Goal: Task Accomplishment & Management: Complete application form

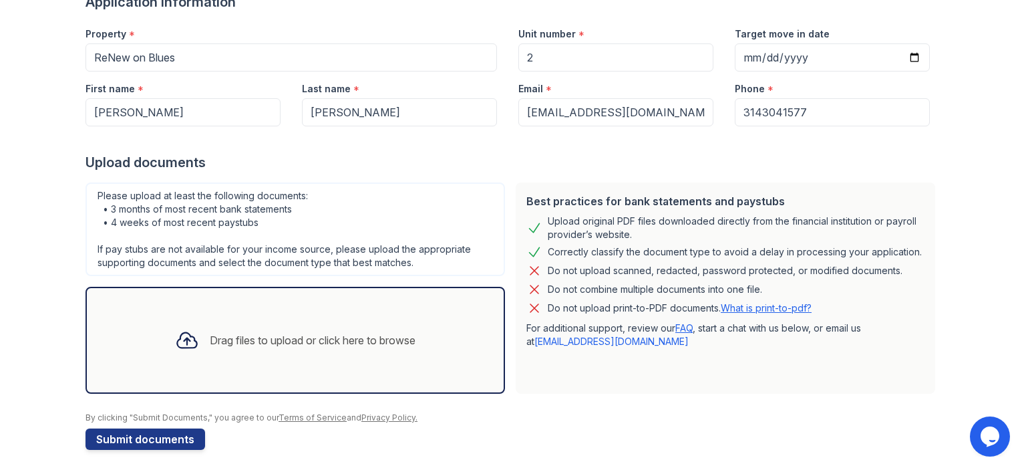
scroll to position [126, 0]
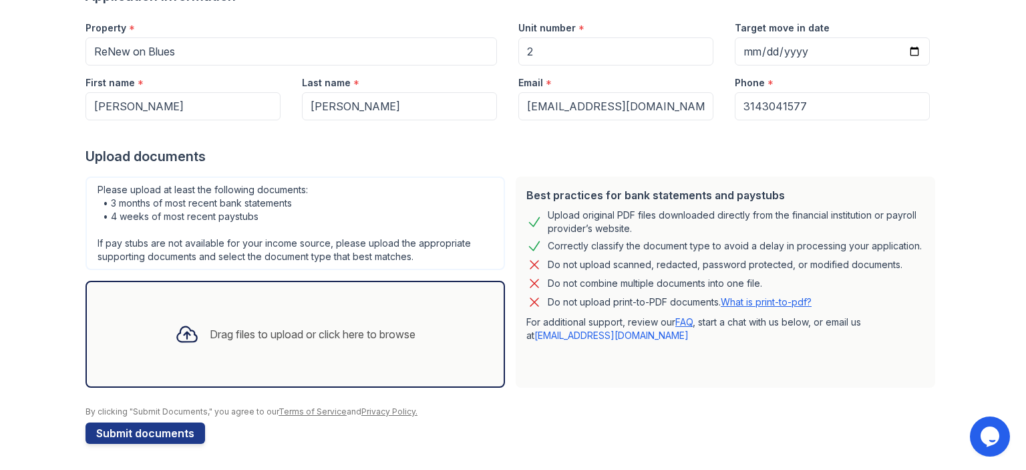
click at [234, 338] on div "Drag files to upload or click here to browse" at bounding box center [313, 334] width 206 height 16
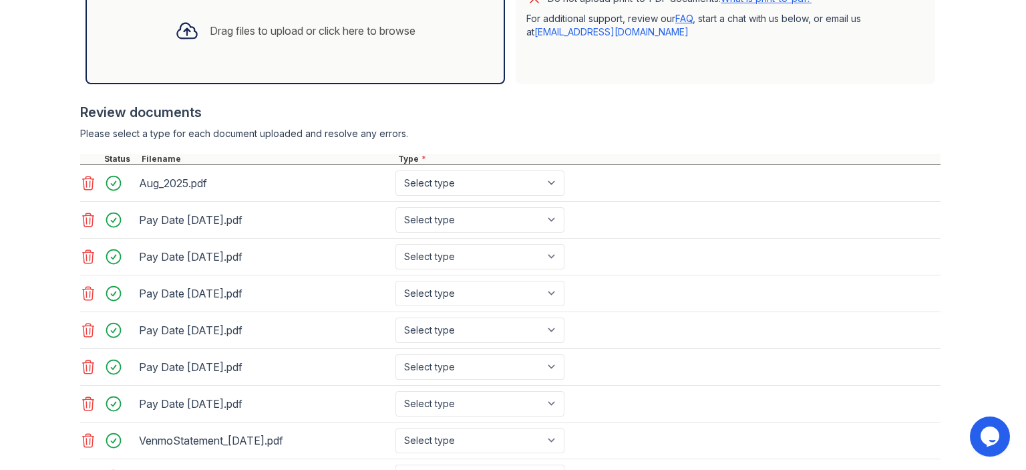
scroll to position [430, 0]
click at [548, 182] on select "Select type Paystub Bank Statement Offer Letter Tax Documents Benefit Award Let…" at bounding box center [479, 182] width 169 height 25
select select "bank_statement"
click at [395, 170] on select "Select type Paystub Bank Statement Offer Letter Tax Documents Benefit Award Let…" at bounding box center [479, 182] width 169 height 25
click at [547, 216] on select "Select type Paystub Bank Statement Offer Letter Tax Documents Benefit Award Let…" at bounding box center [479, 218] width 169 height 25
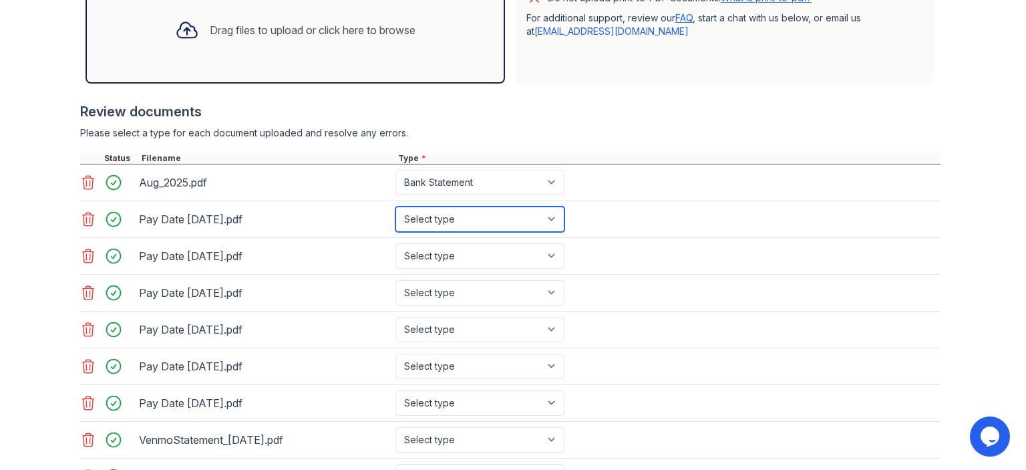
select select "paystub"
click at [395, 206] on select "Select type Paystub Bank Statement Offer Letter Tax Documents Benefit Award Let…" at bounding box center [479, 218] width 169 height 25
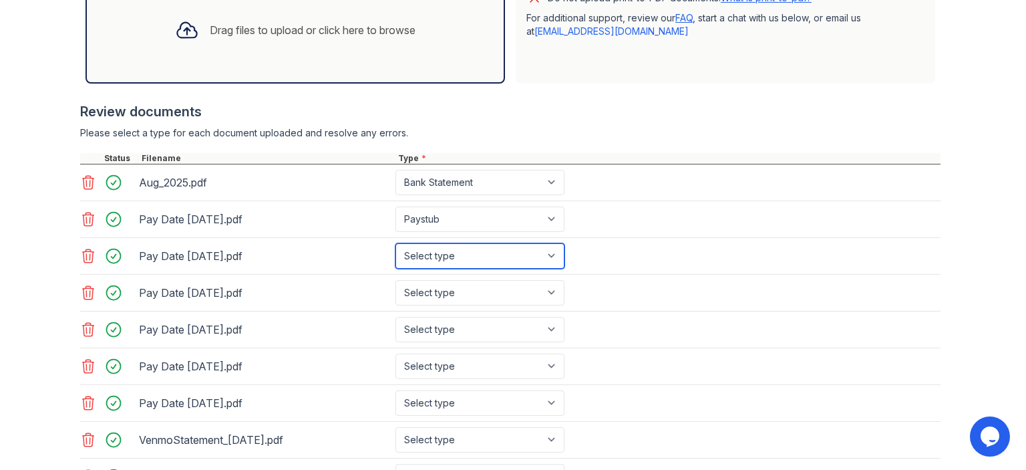
click at [546, 257] on select "Select type Paystub Bank Statement Offer Letter Tax Documents Benefit Award Let…" at bounding box center [479, 255] width 169 height 25
select select "paystub"
click at [395, 243] on select "Select type Paystub Bank Statement Offer Letter Tax Documents Benefit Award Let…" at bounding box center [479, 255] width 169 height 25
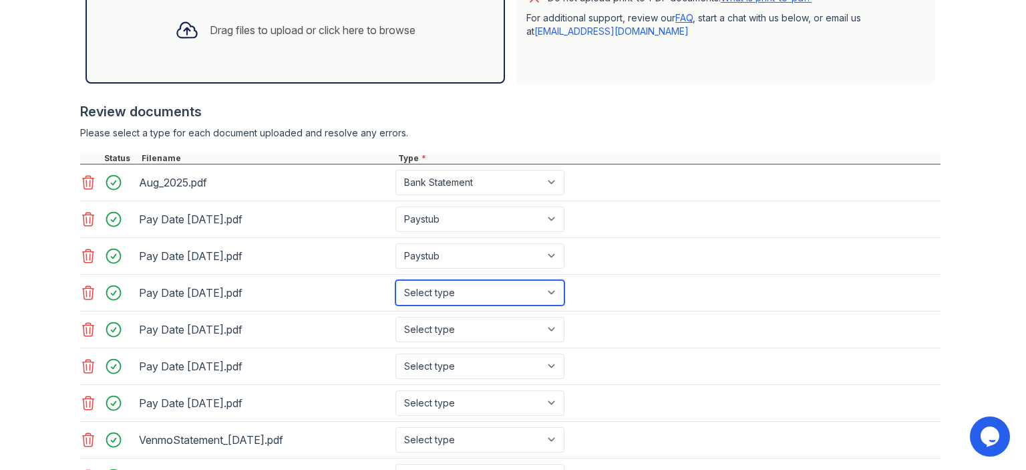
click at [550, 295] on select "Select type Paystub Bank Statement Offer Letter Tax Documents Benefit Award Let…" at bounding box center [479, 292] width 169 height 25
select select "paystub"
click at [395, 280] on select "Select type Paystub Bank Statement Offer Letter Tax Documents Benefit Award Let…" at bounding box center [479, 292] width 169 height 25
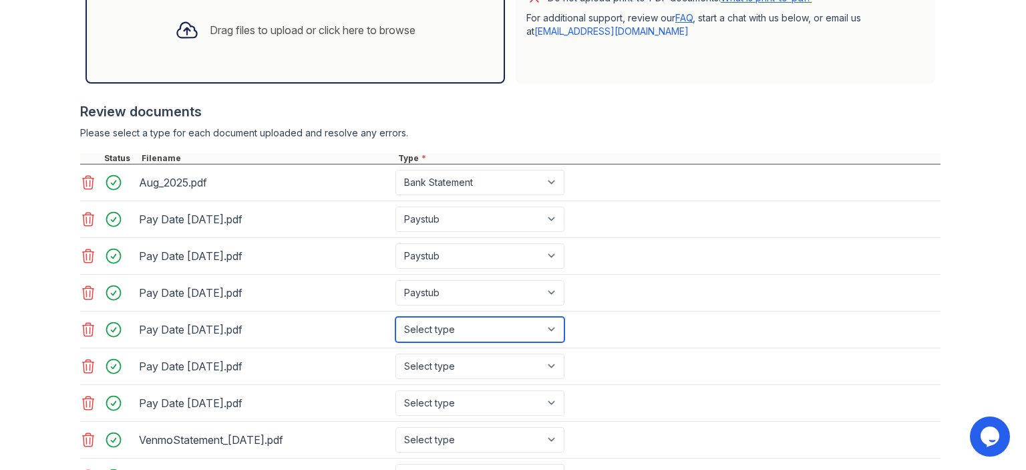
click at [550, 321] on select "Select type Paystub Bank Statement Offer Letter Tax Documents Benefit Award Let…" at bounding box center [479, 329] width 169 height 25
select select "paystub"
click at [395, 317] on select "Select type Paystub Bank Statement Offer Letter Tax Documents Benefit Award Let…" at bounding box center [479, 329] width 169 height 25
click at [554, 357] on select "Select type Paystub Bank Statement Offer Letter Tax Documents Benefit Award Let…" at bounding box center [479, 365] width 169 height 25
select select "paystub"
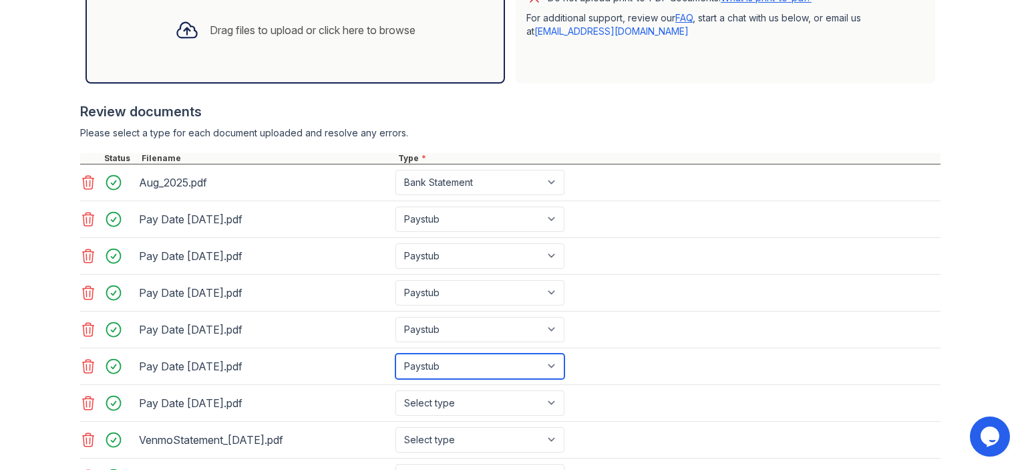
click at [395, 353] on select "Select type Paystub Bank Statement Offer Letter Tax Documents Benefit Award Let…" at bounding box center [479, 365] width 169 height 25
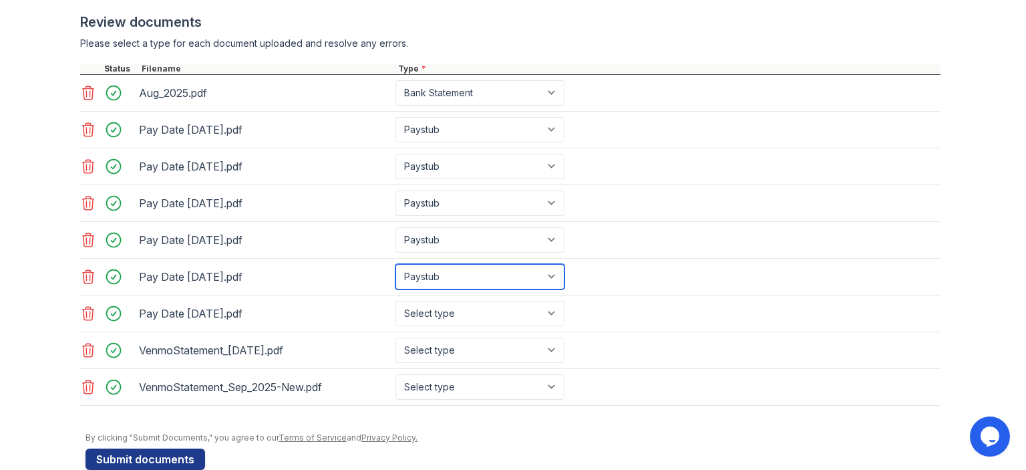
scroll to position [541, 0]
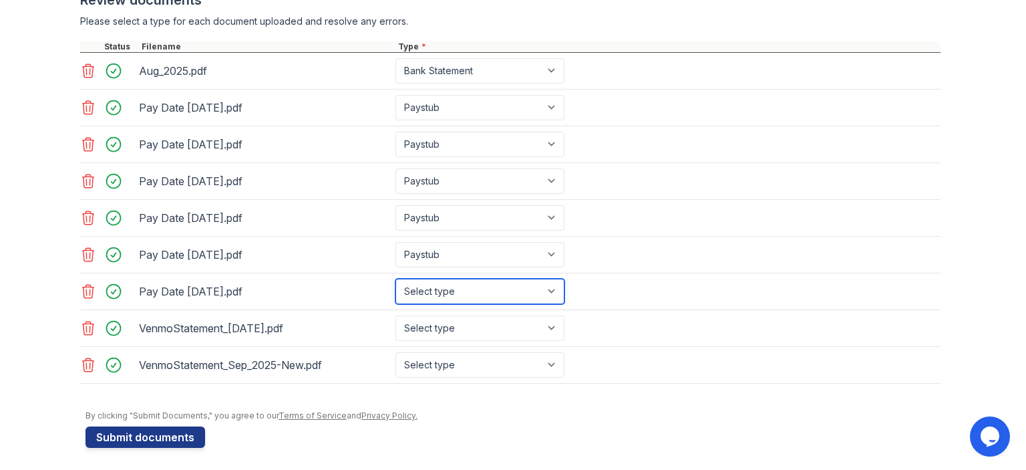
click at [545, 291] on select "Select type Paystub Bank Statement Offer Letter Tax Documents Benefit Award Let…" at bounding box center [479, 291] width 169 height 25
select select "paystub"
click at [395, 279] on select "Select type Paystub Bank Statement Offer Letter Tax Documents Benefit Award Let…" at bounding box center [479, 291] width 169 height 25
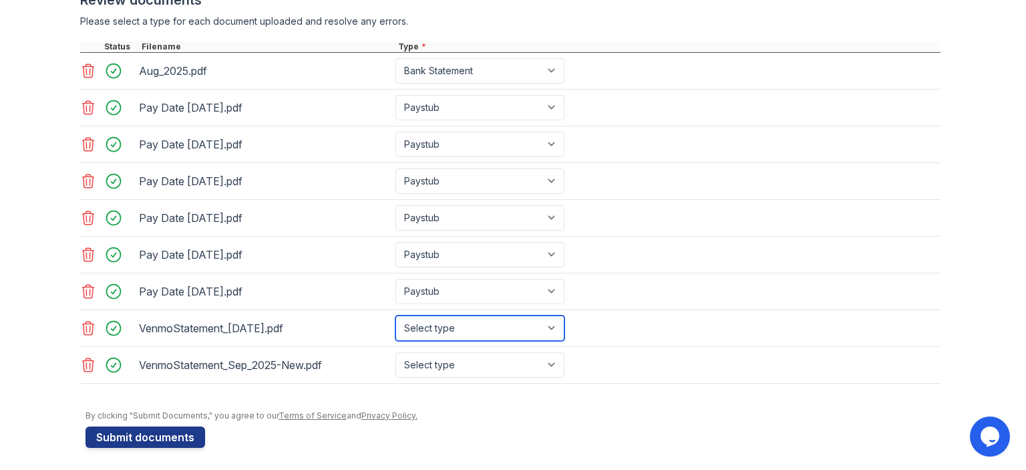
click at [549, 323] on select "Select type Paystub Bank Statement Offer Letter Tax Documents Benefit Award Let…" at bounding box center [479, 327] width 169 height 25
select select "bank_statement"
click at [395, 315] on select "Select type Paystub Bank Statement Offer Letter Tax Documents Benefit Award Let…" at bounding box center [479, 327] width 169 height 25
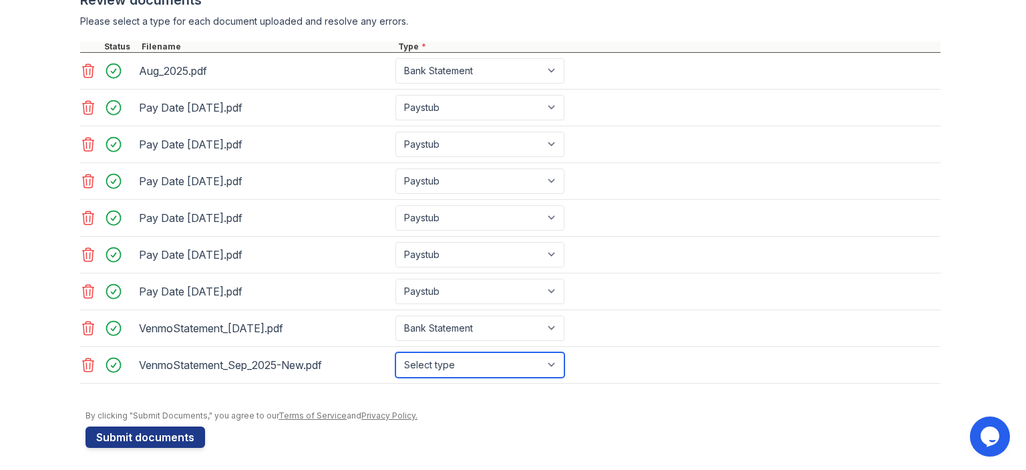
click at [545, 355] on select "Select type Paystub Bank Statement Offer Letter Tax Documents Benefit Award Let…" at bounding box center [479, 364] width 169 height 25
select select "bank_statement"
click at [395, 352] on select "Select type Paystub Bank Statement Offer Letter Tax Documents Benefit Award Let…" at bounding box center [479, 364] width 169 height 25
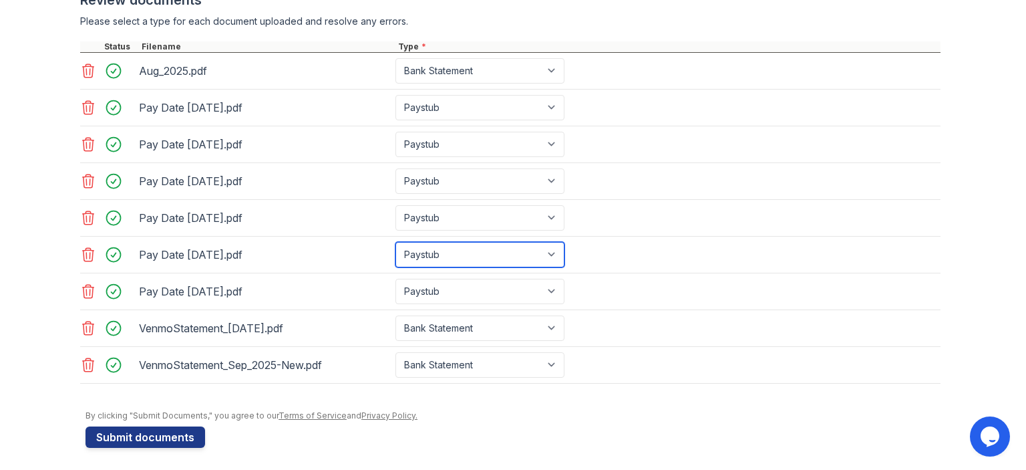
click at [480, 257] on select "Select type Paystub Bank Statement Offer Letter Tax Documents Benefit Award Let…" at bounding box center [479, 254] width 169 height 25
click at [663, 140] on div "Pay Date [DATE].pdf Select type Paystub Bank Statement Offer Letter Tax Documen…" at bounding box center [510, 144] width 860 height 37
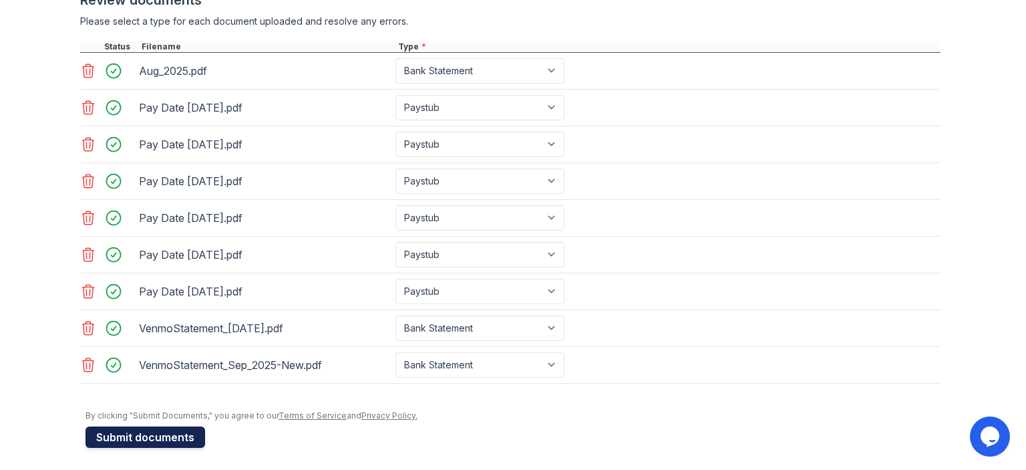
click at [184, 434] on button "Submit documents" at bounding box center [146, 436] width 120 height 21
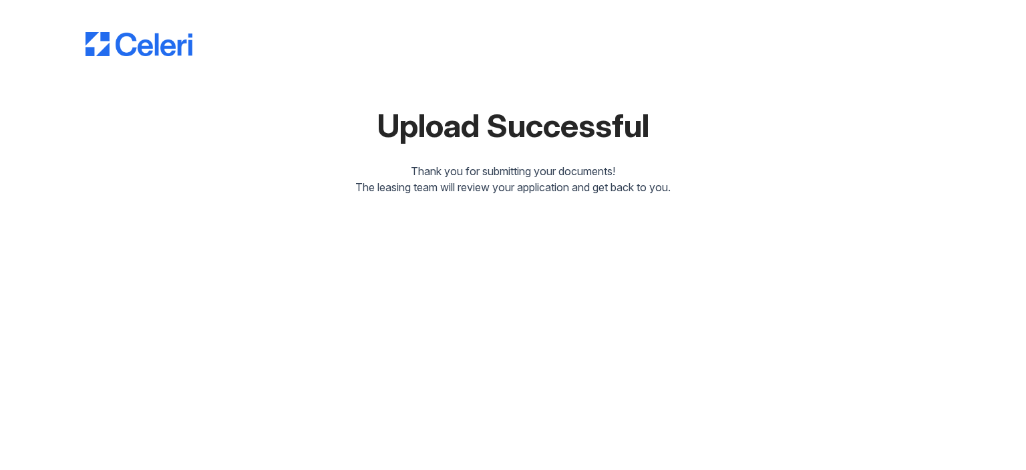
click at [184, 434] on div "Upload Successful Thank you for submitting your documents! The leasing team wil…" at bounding box center [513, 235] width 1026 height 470
